Goal: Task Accomplishment & Management: Use online tool/utility

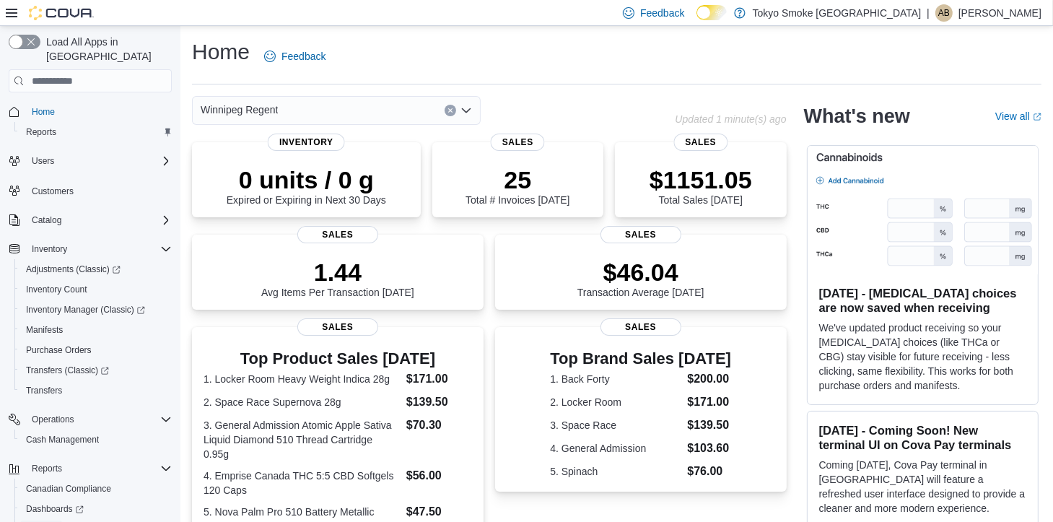
click at [48, 521] on span "Reports" at bounding box center [41, 529] width 30 height 12
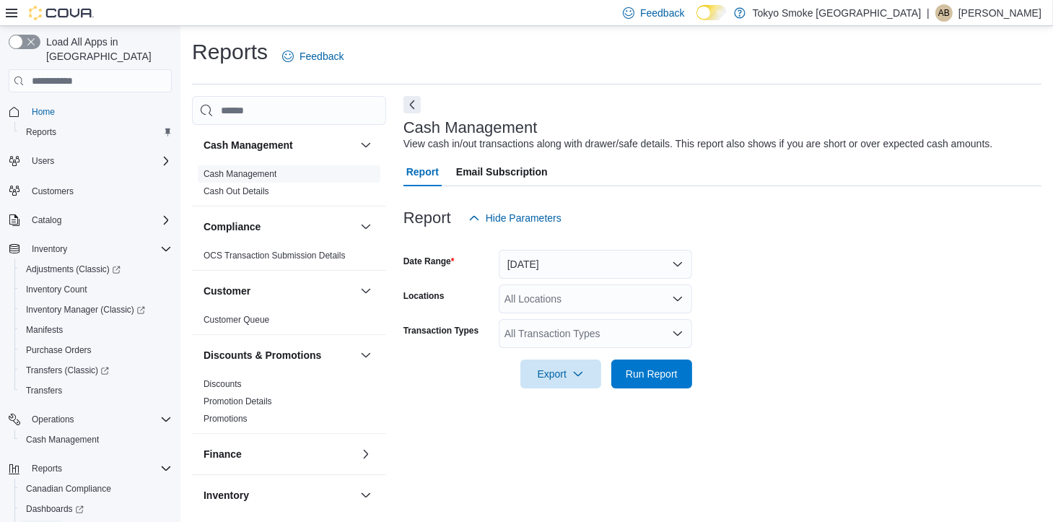
scroll to position [6, 0]
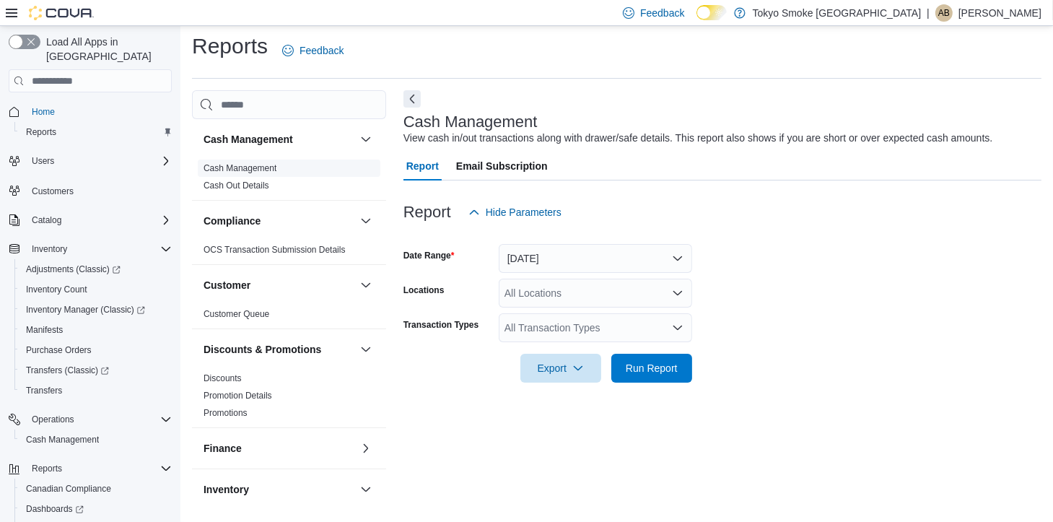
click at [245, 173] on span "Cash Management" at bounding box center [239, 168] width 73 height 12
click at [250, 169] on link "Cash Management" at bounding box center [239, 168] width 73 height 10
click at [531, 262] on button "[DATE]" at bounding box center [594, 258] width 193 height 29
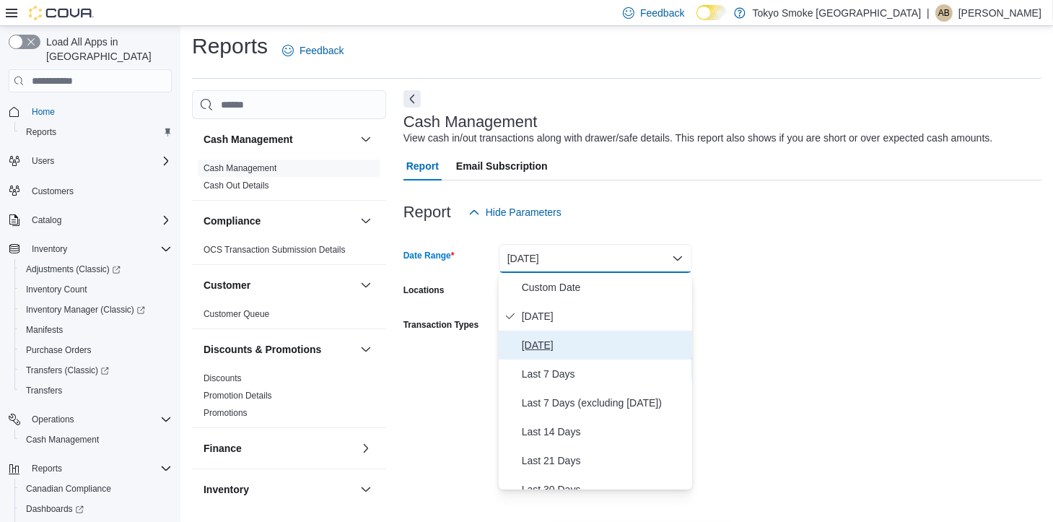
click at [548, 343] on span "[DATE]" at bounding box center [604, 344] width 164 height 17
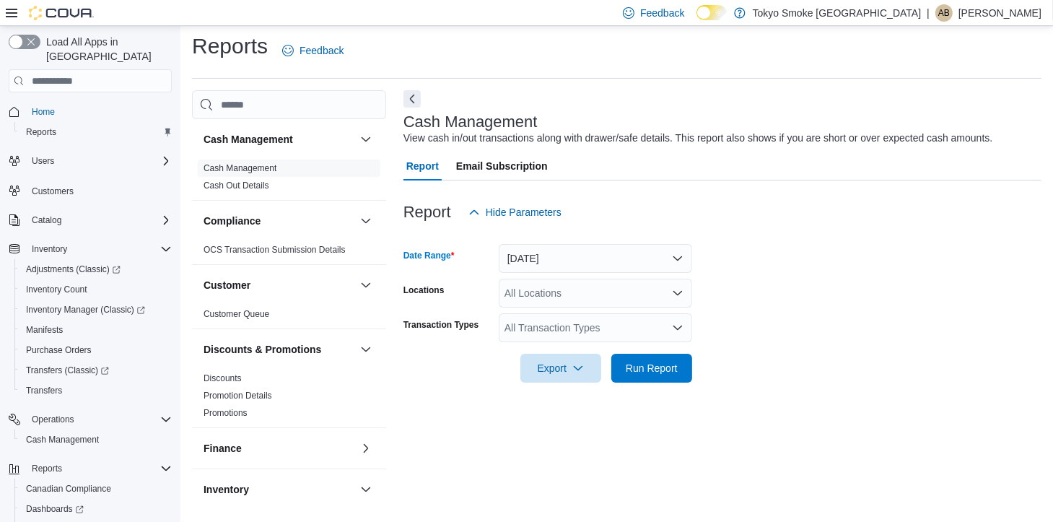
click at [554, 297] on div "All Locations" at bounding box center [594, 292] width 193 height 29
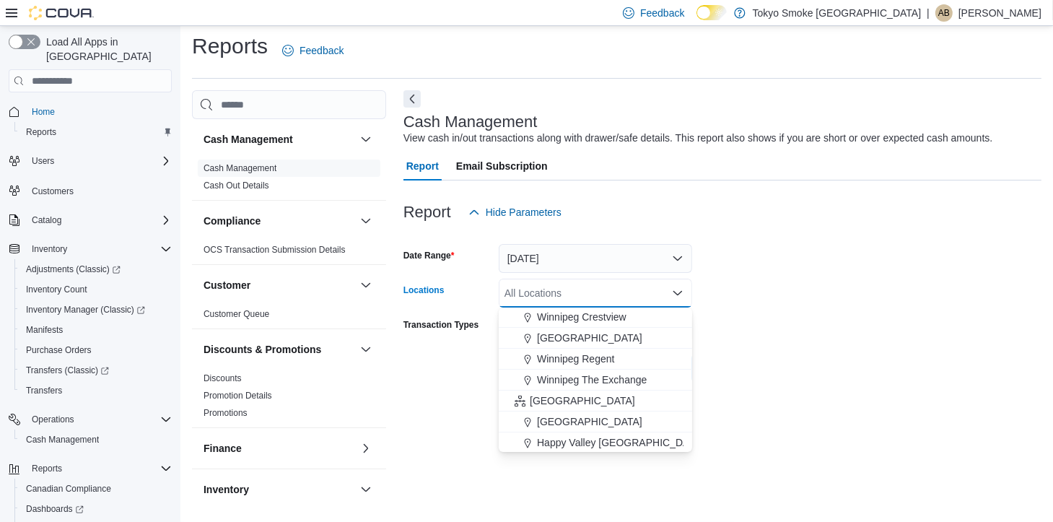
scroll to position [144, 0]
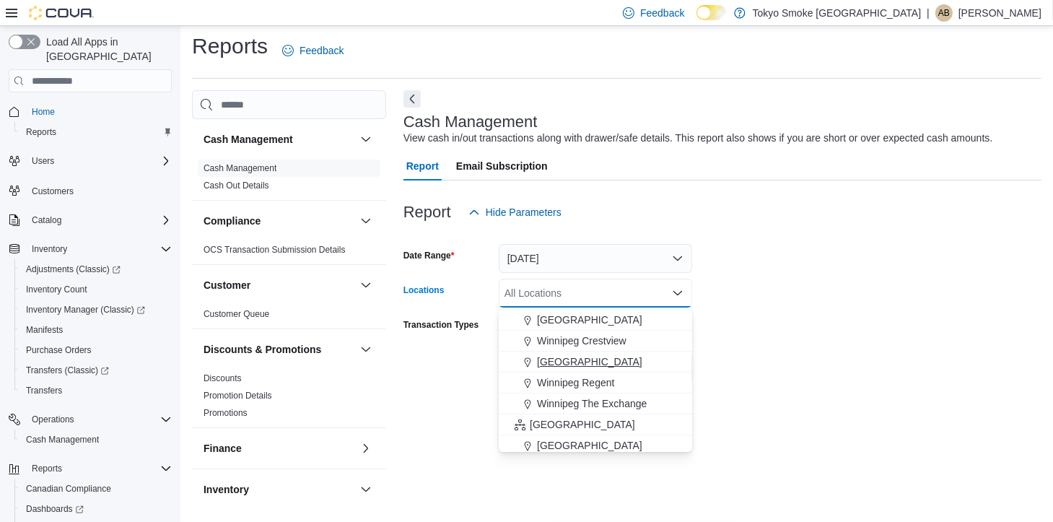
click at [615, 356] on span "[GEOGRAPHIC_DATA]" at bounding box center [589, 361] width 105 height 14
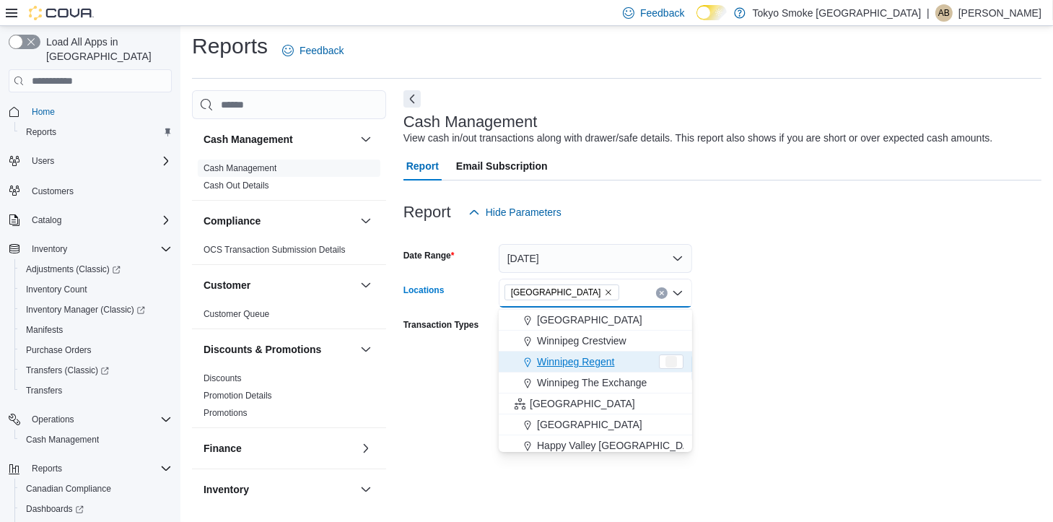
click at [786, 338] on form "Date Range [DATE] Locations [GEOGRAPHIC_DATA] [GEOGRAPHIC_DATA] Combo box. Sele…" at bounding box center [722, 305] width 638 height 156
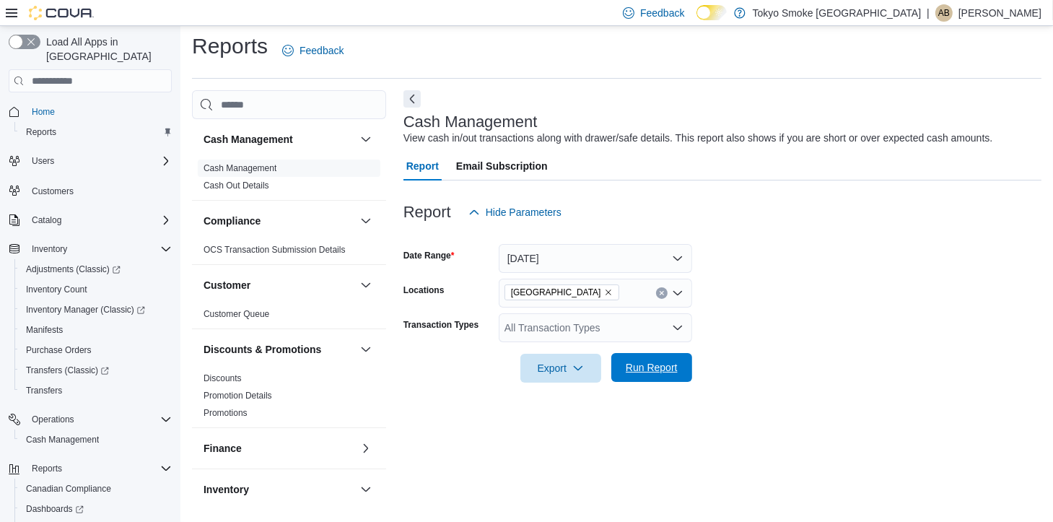
click at [638, 371] on span "Run Report" at bounding box center [651, 367] width 52 height 14
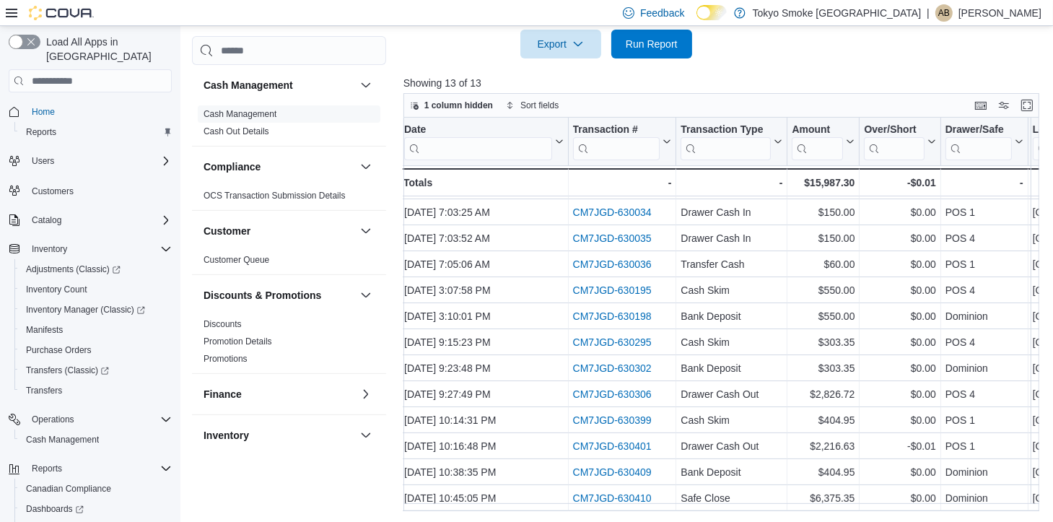
scroll to position [31, 0]
